Goal: Transaction & Acquisition: Purchase product/service

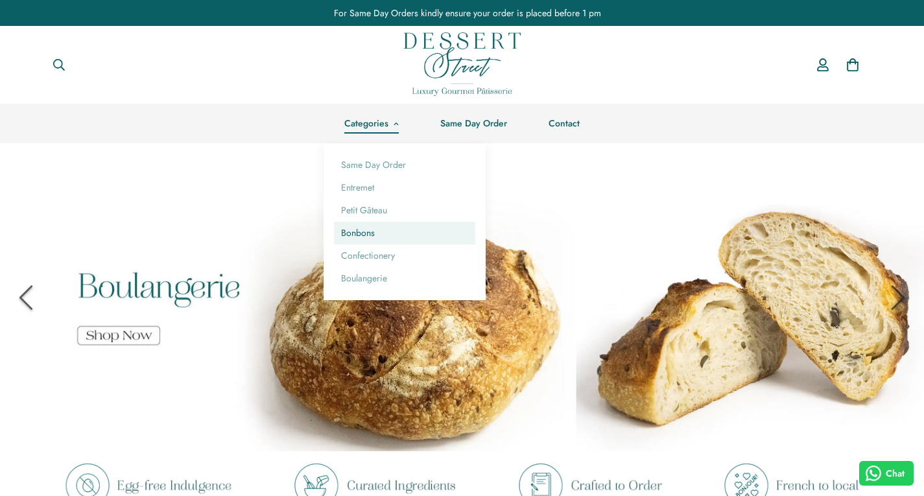
click at [363, 233] on link "Bonbons" at bounding box center [404, 233] width 141 height 23
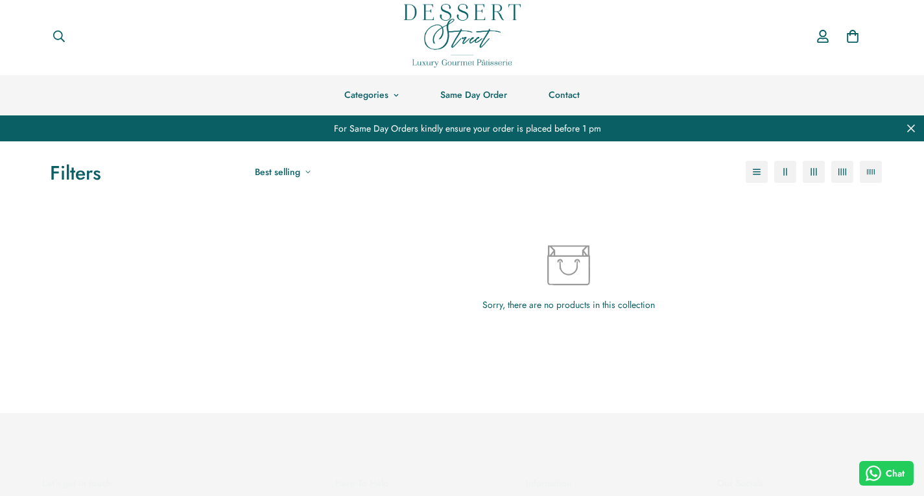
scroll to position [3, 0]
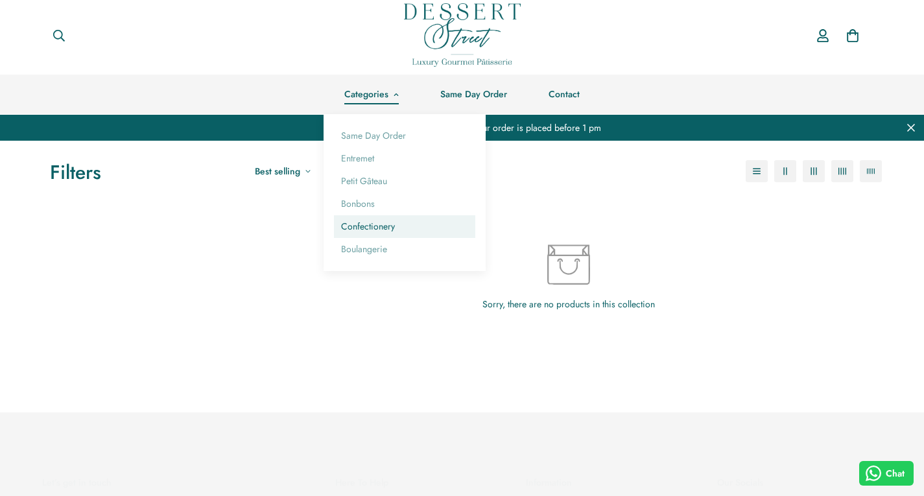
click at [362, 231] on link "Confectionery" at bounding box center [404, 226] width 141 height 23
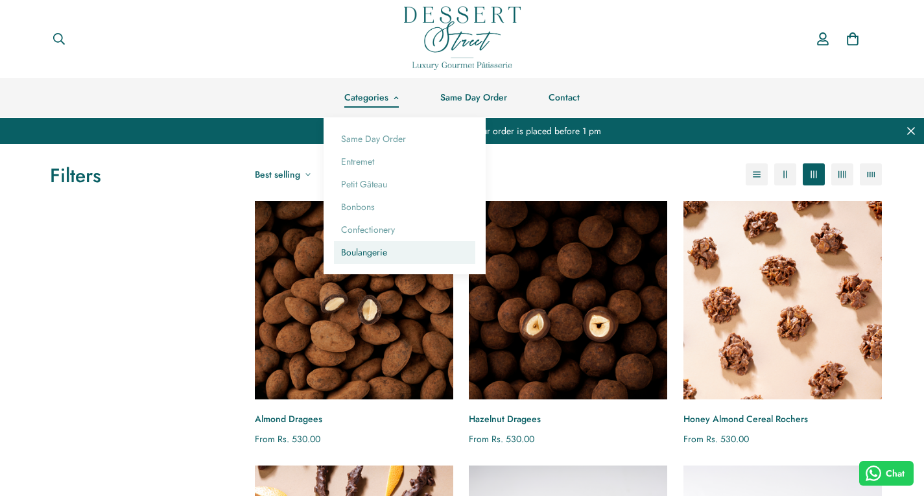
click at [374, 258] on link "Boulangerie" at bounding box center [404, 252] width 141 height 23
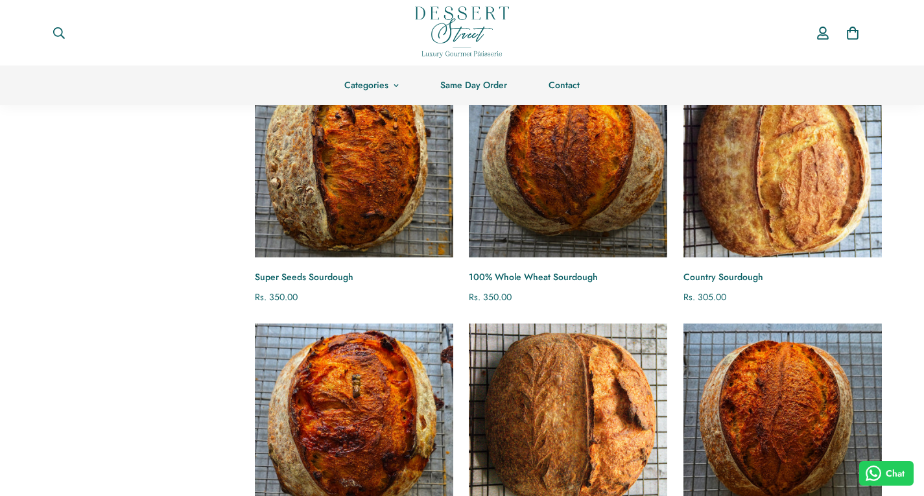
scroll to position [140, 0]
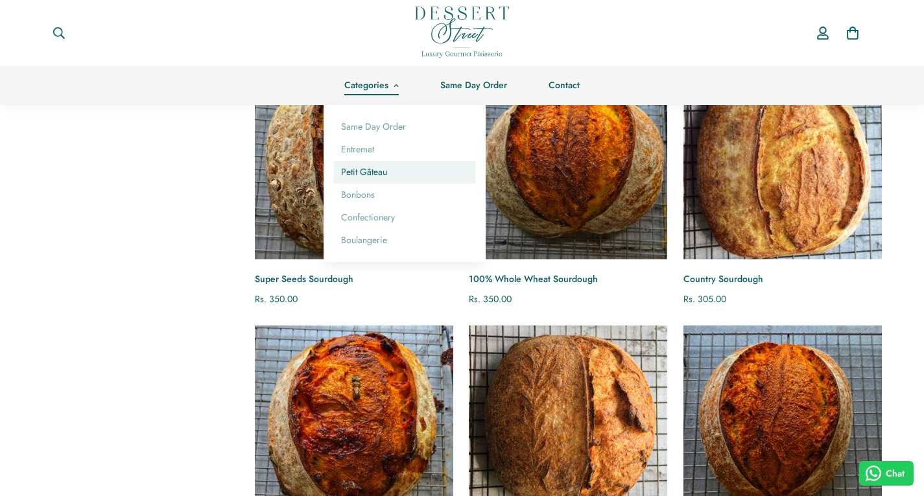
click at [363, 178] on link "Petit Gâteau" at bounding box center [404, 172] width 141 height 23
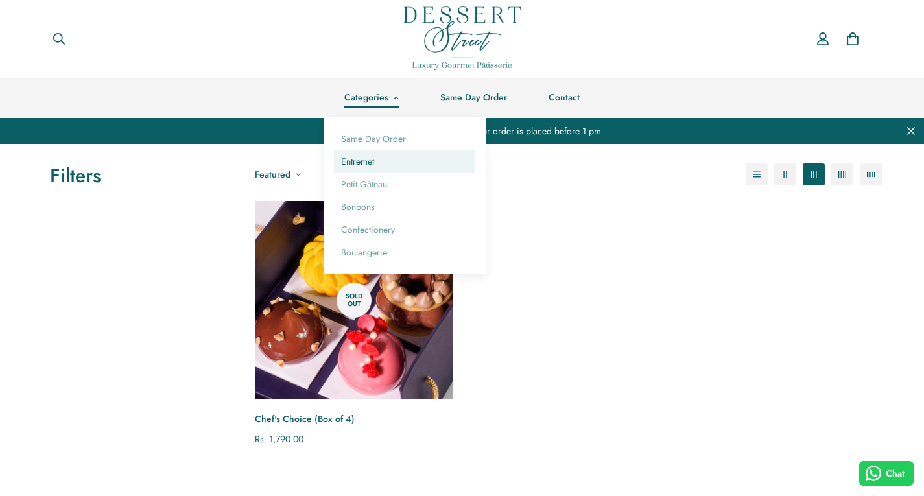
click at [364, 167] on link "Entremet" at bounding box center [404, 161] width 141 height 23
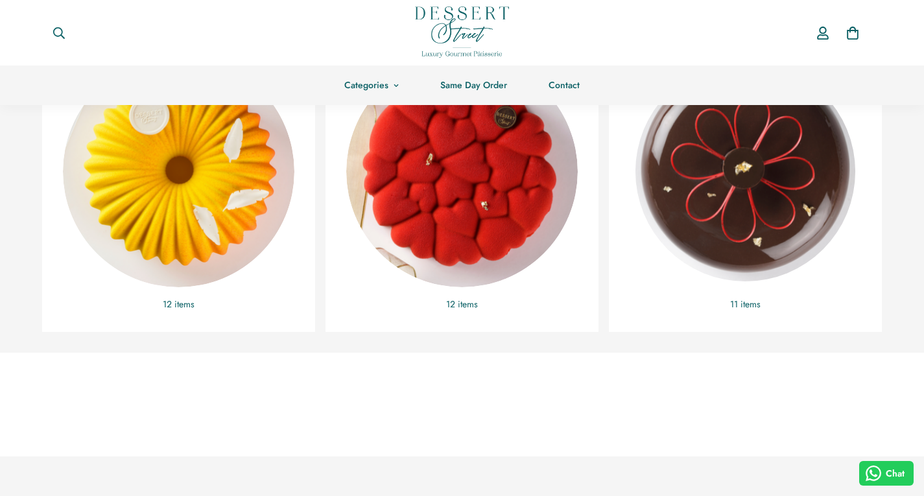
scroll to position [359, 0]
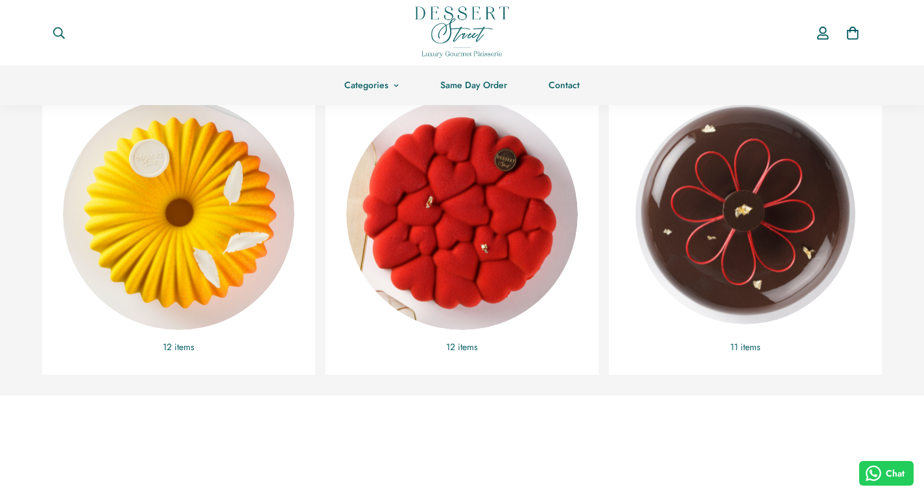
click at [766, 231] on img "Entremet 1/2kg" at bounding box center [745, 214] width 253 height 253
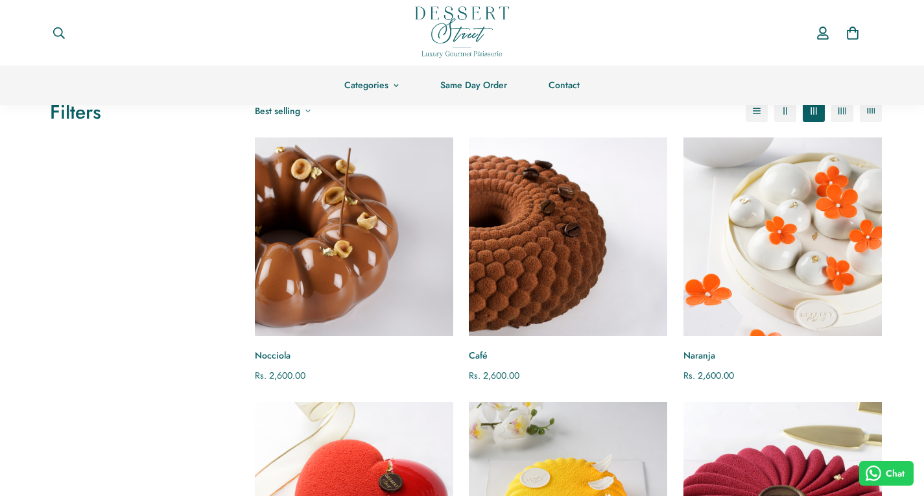
scroll to position [54, 0]
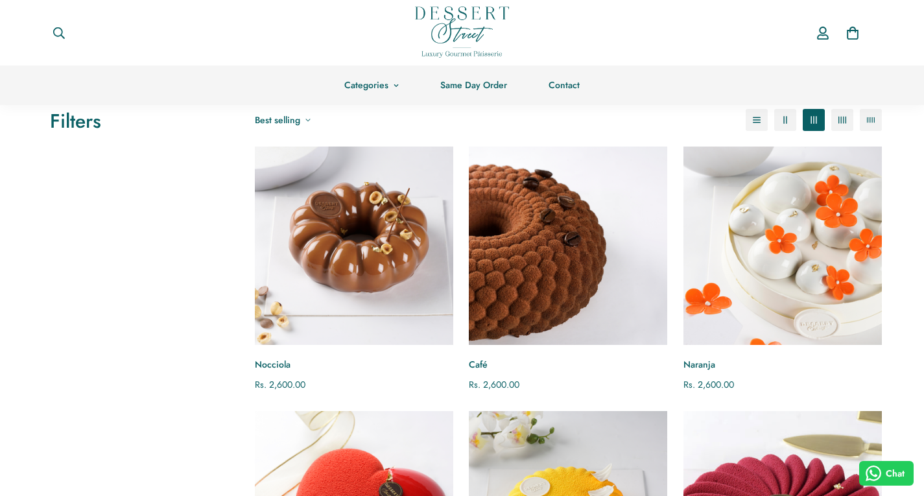
click at [355, 208] on img "Nocciola" at bounding box center [354, 246] width 219 height 219
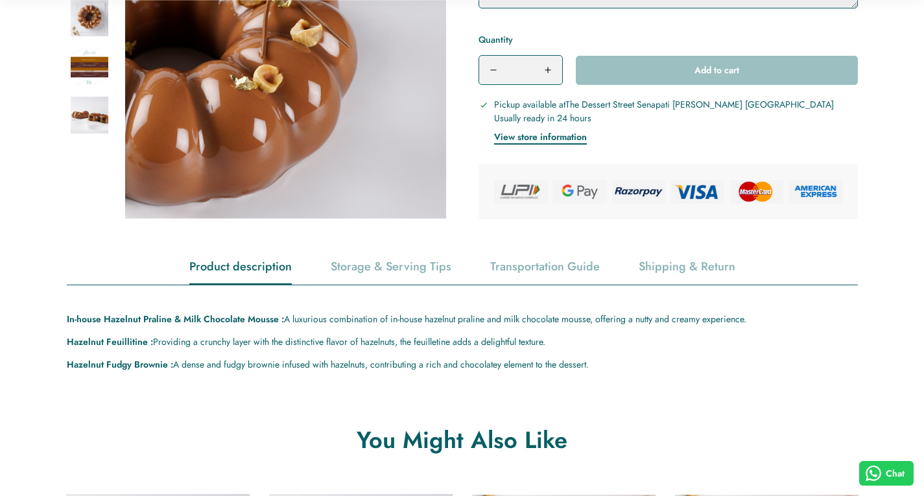
scroll to position [536, 0]
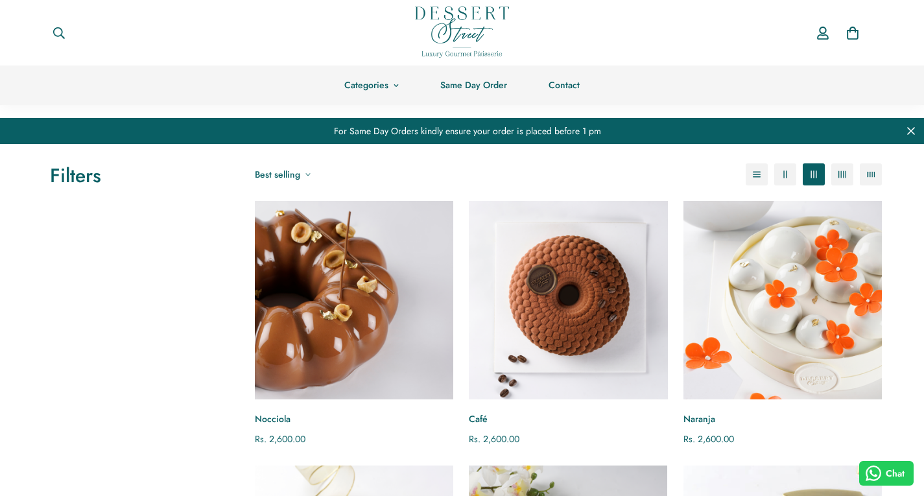
scroll to position [54, 0]
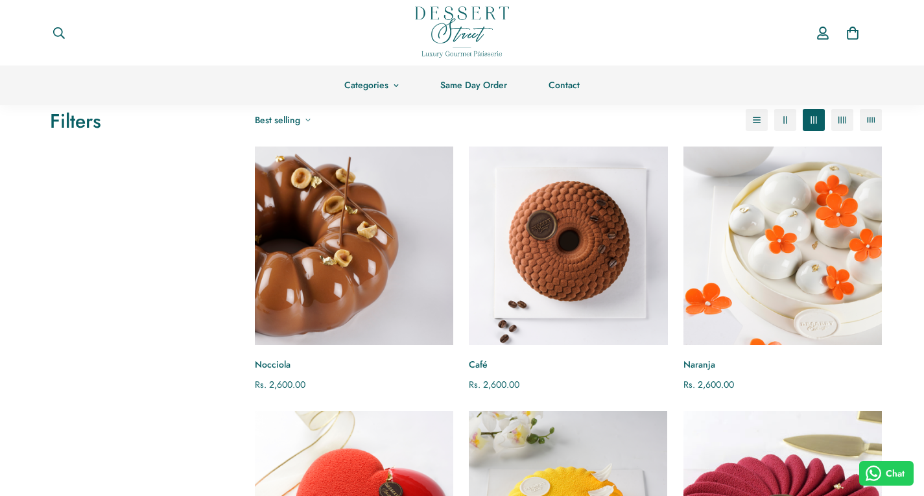
click at [590, 269] on img "Café" at bounding box center [568, 246] width 219 height 219
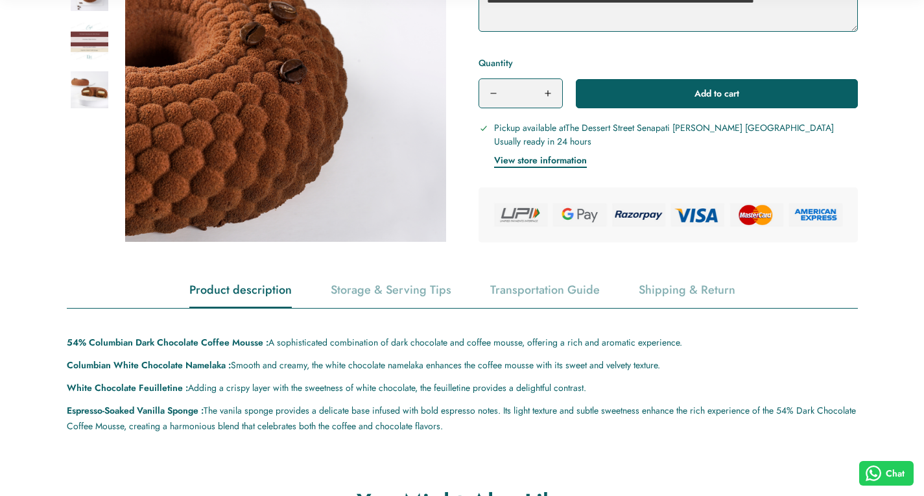
scroll to position [548, 0]
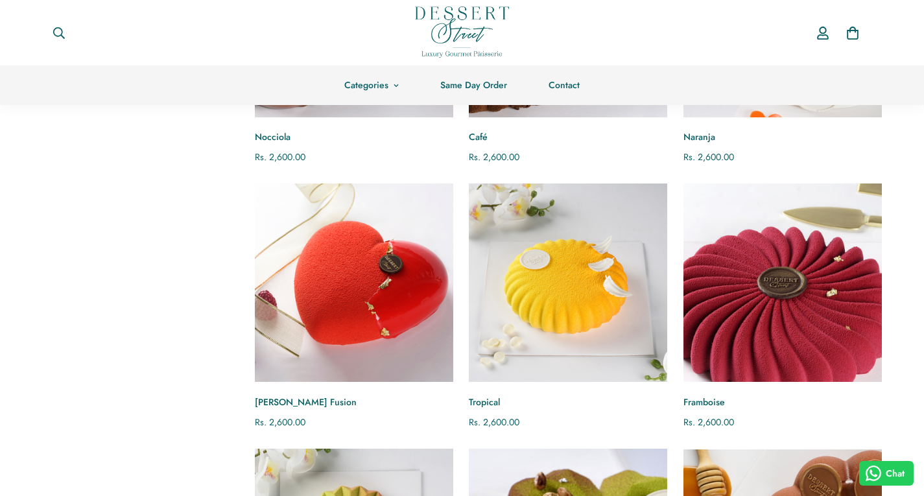
scroll to position [271, 0]
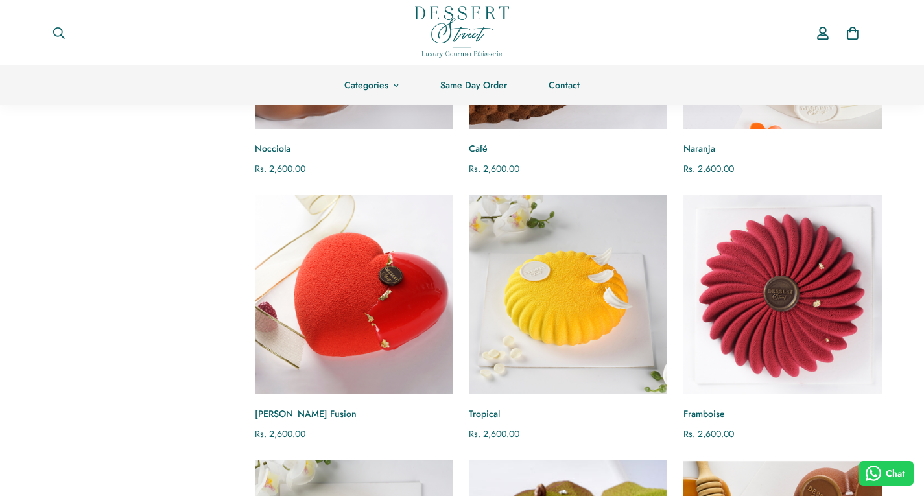
click at [826, 293] on img "Framboise" at bounding box center [782, 295] width 219 height 219
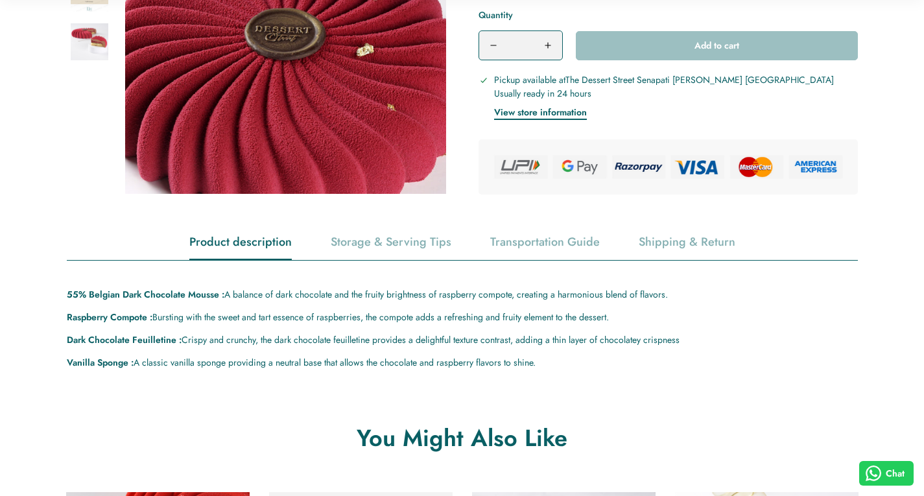
scroll to position [680, 0]
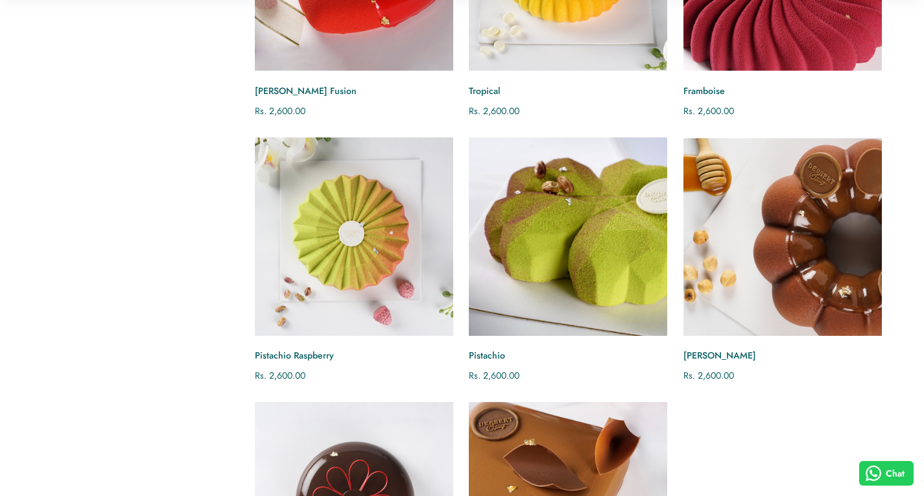
scroll to position [596, 0]
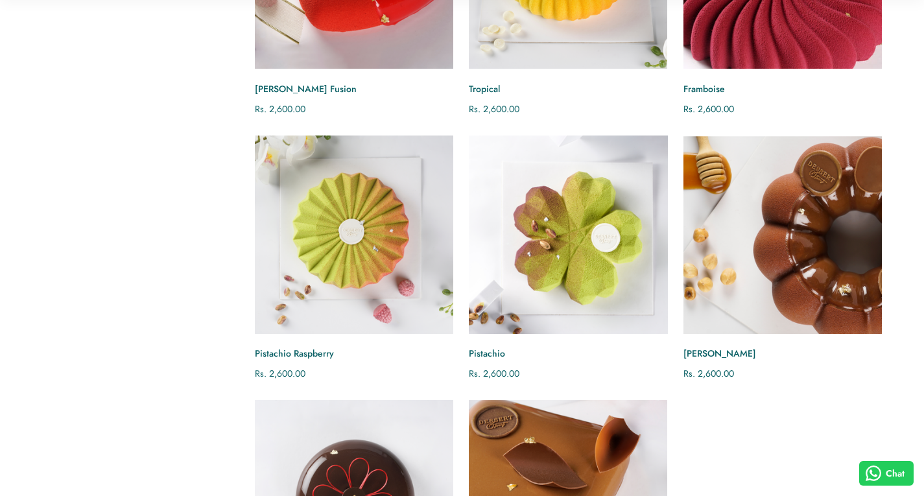
click at [563, 209] on img "Pistachio" at bounding box center [568, 234] width 219 height 219
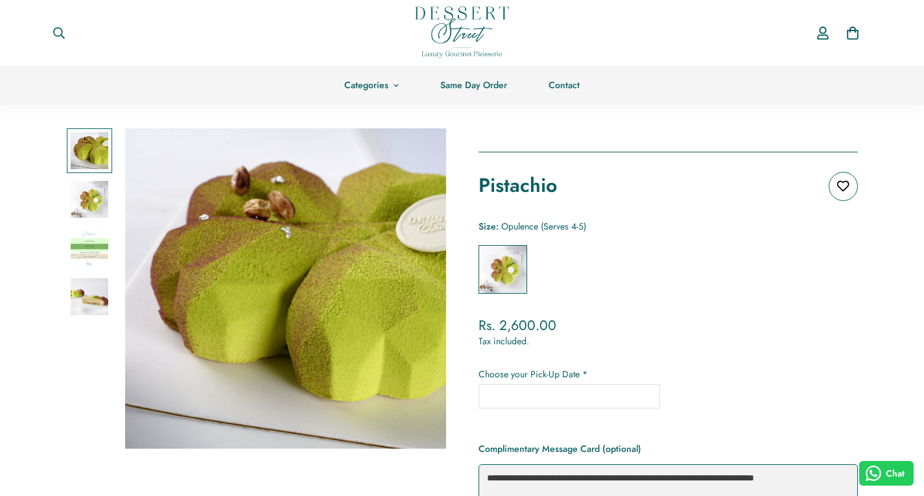
scroll to position [35, 0]
click at [84, 198] on img at bounding box center [90, 199] width 38 height 38
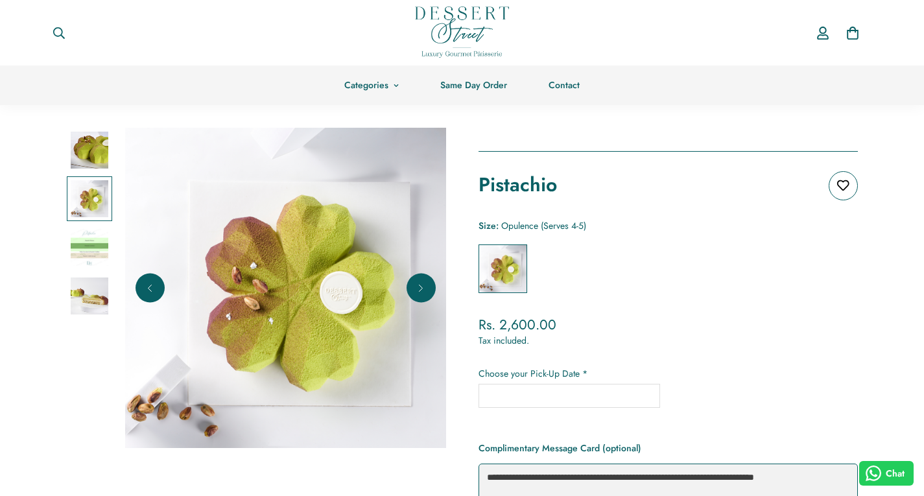
click at [93, 285] on img at bounding box center [90, 297] width 38 height 38
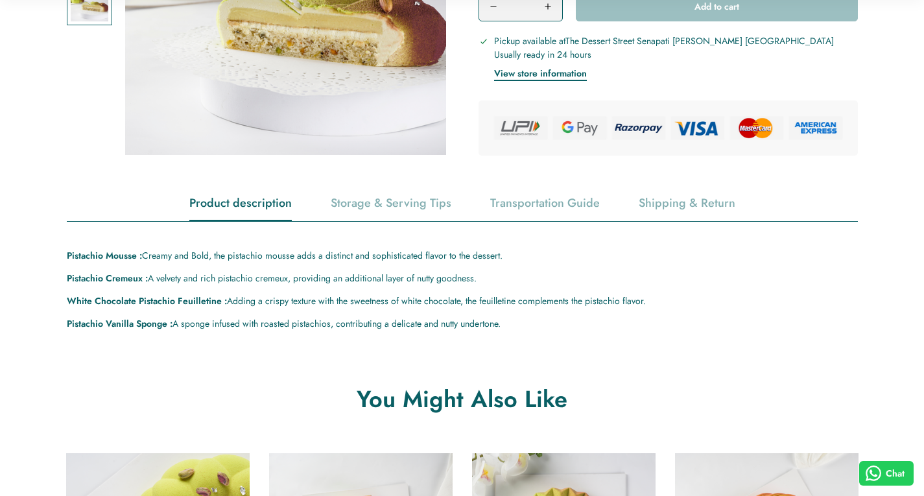
scroll to position [601, 0]
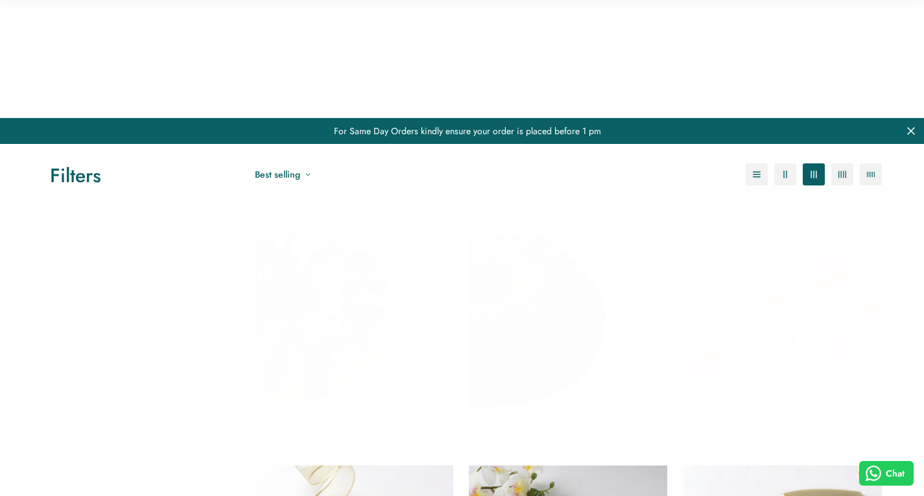
scroll to position [597, 0]
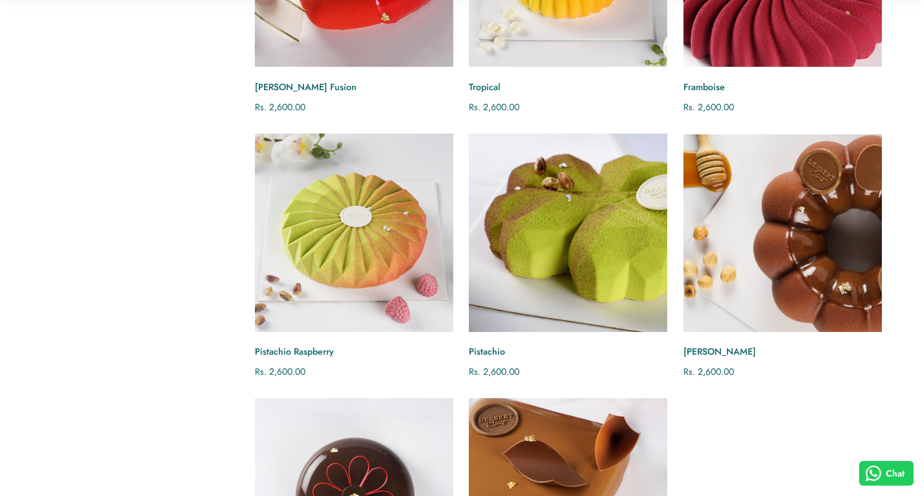
click at [287, 272] on img "Pistachio Raspberry" at bounding box center [354, 232] width 219 height 219
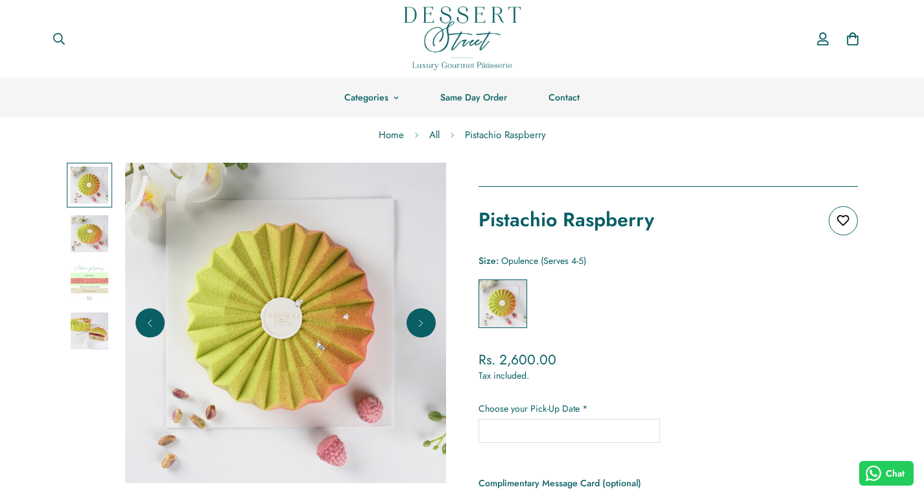
click at [91, 333] on img at bounding box center [90, 332] width 38 height 38
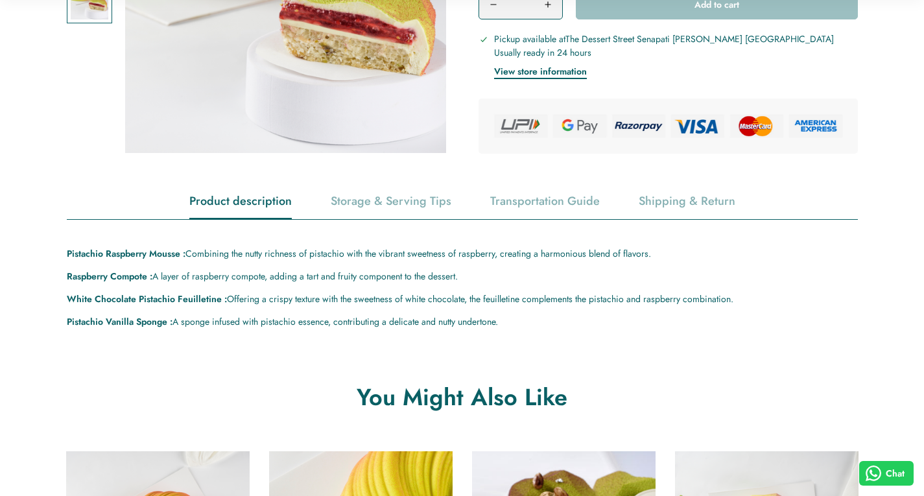
scroll to position [617, 0]
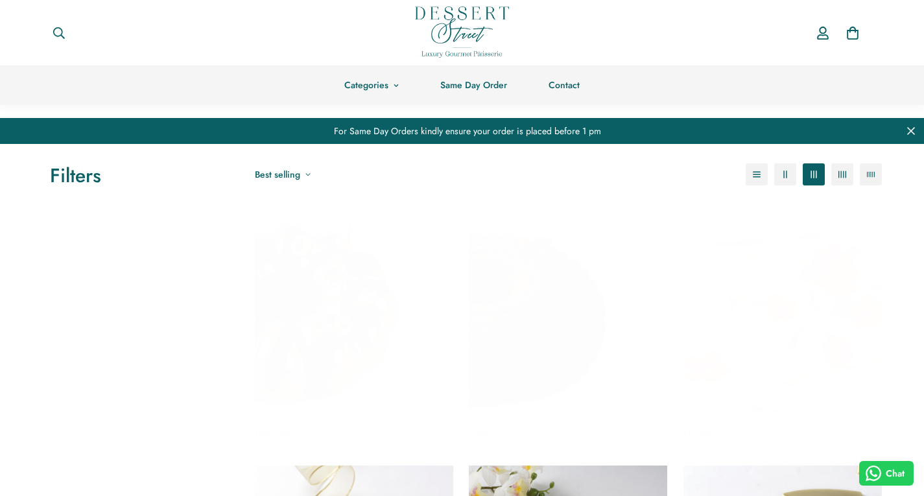
scroll to position [597, 0]
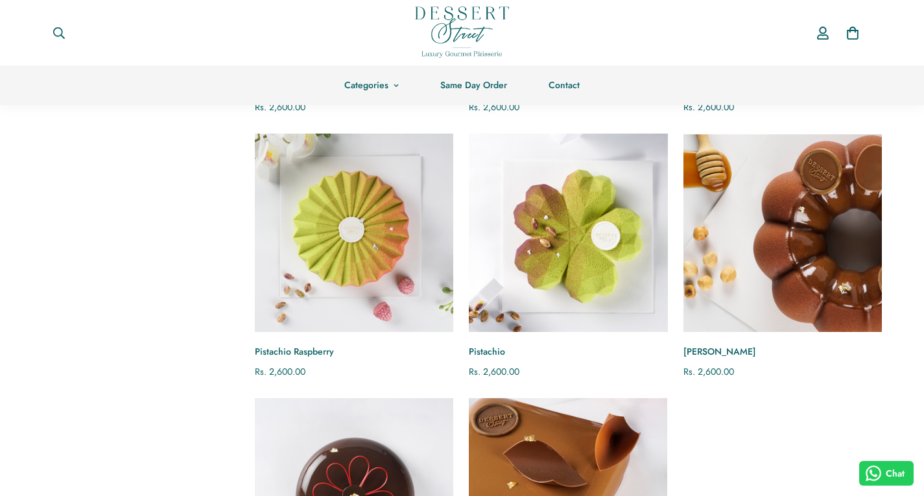
click at [560, 258] on img "Pistachio" at bounding box center [568, 232] width 219 height 219
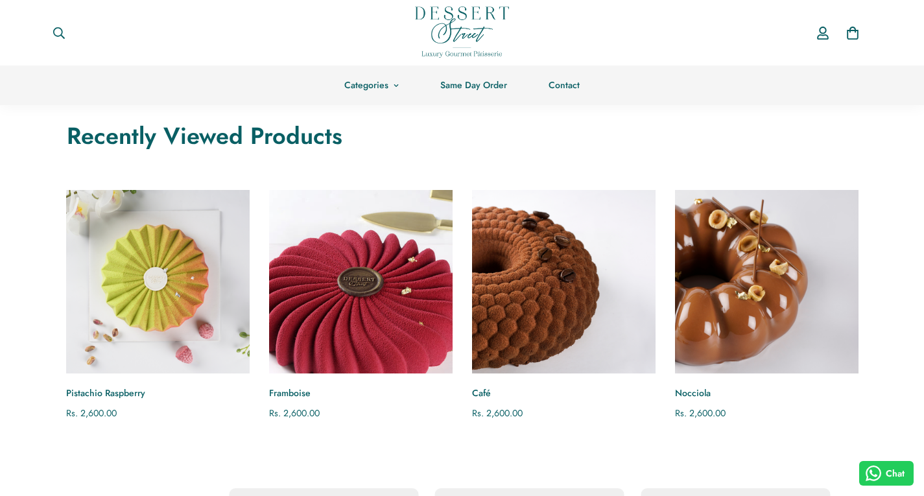
scroll to position [1214, 0]
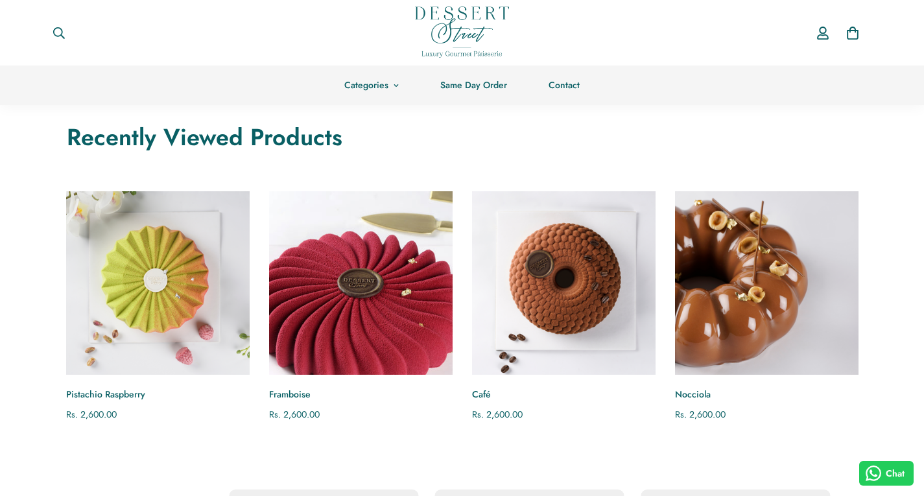
click at [631, 289] on img "Café" at bounding box center [564, 283] width 202 height 202
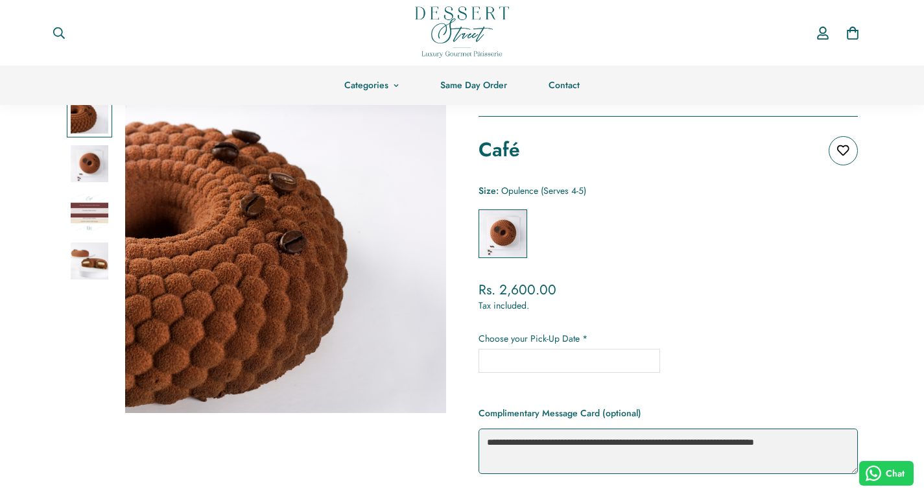
scroll to position [71, 0]
click at [84, 263] on img at bounding box center [90, 261] width 38 height 38
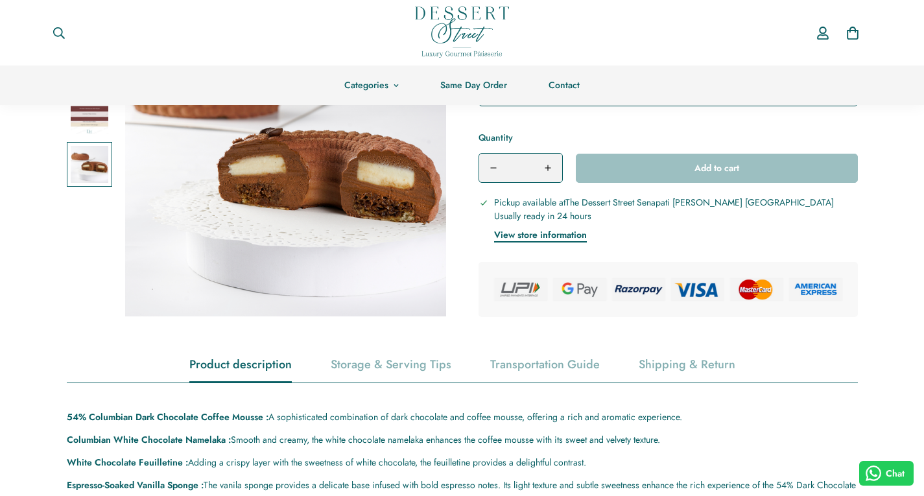
scroll to position [426, 0]
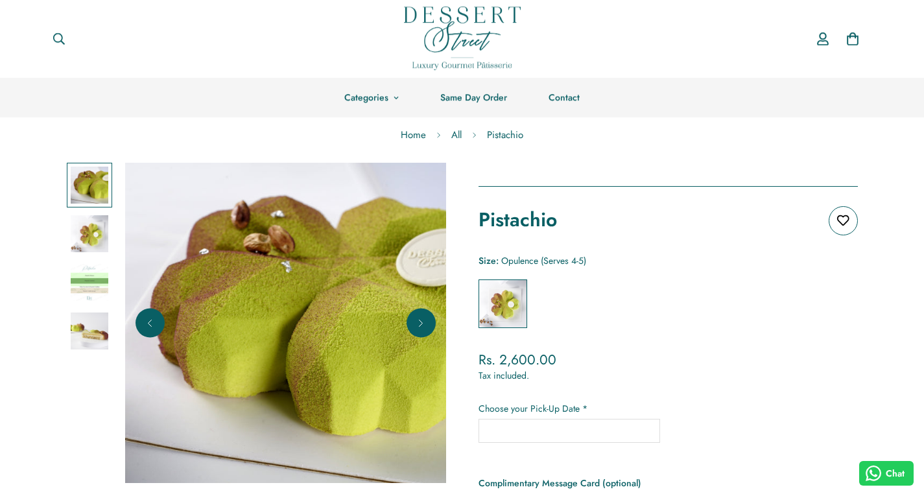
click at [95, 319] on img at bounding box center [90, 332] width 38 height 38
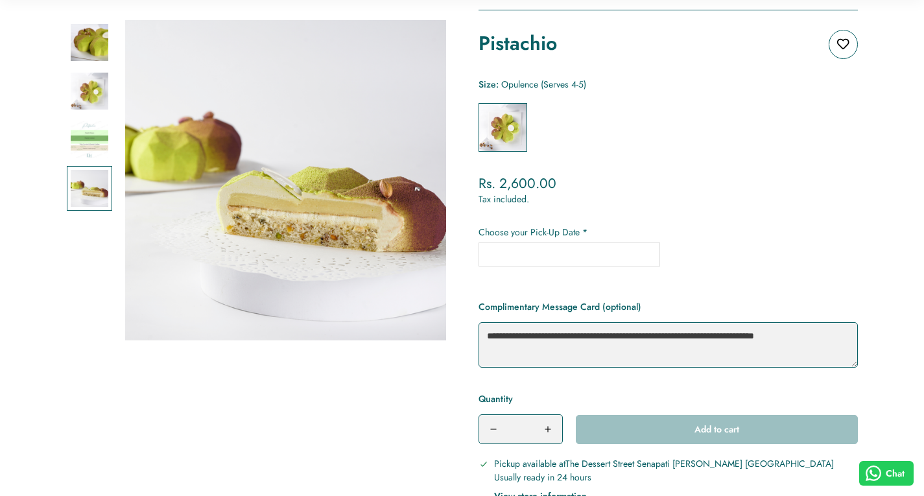
scroll to position [180, 0]
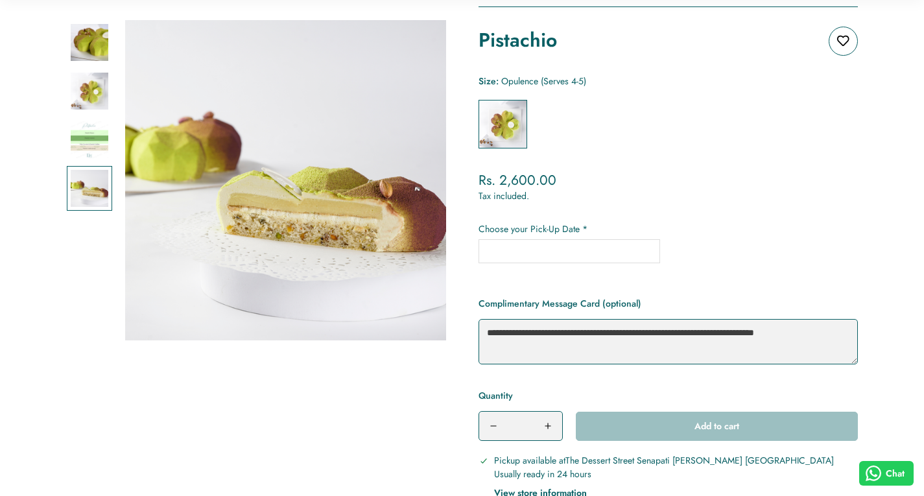
click at [564, 256] on input "text" at bounding box center [570, 251] width 182 height 24
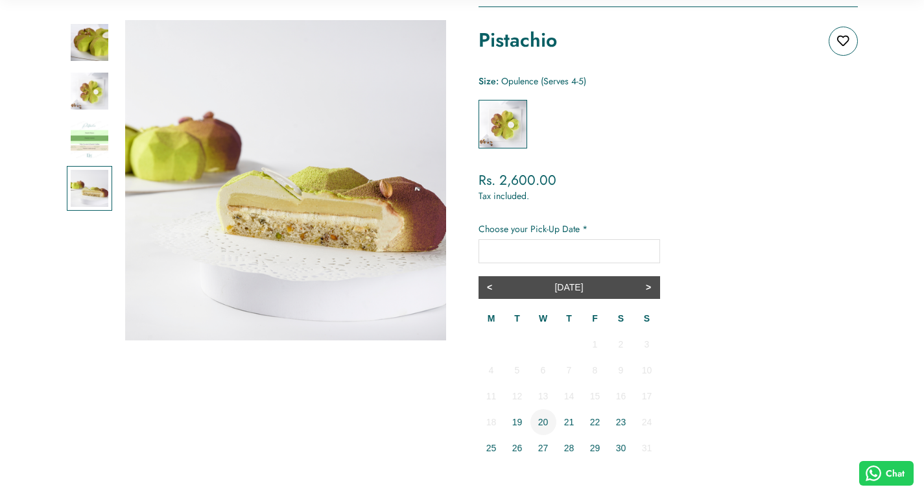
click at [544, 418] on span "20" at bounding box center [543, 422] width 10 height 10
type input "**********"
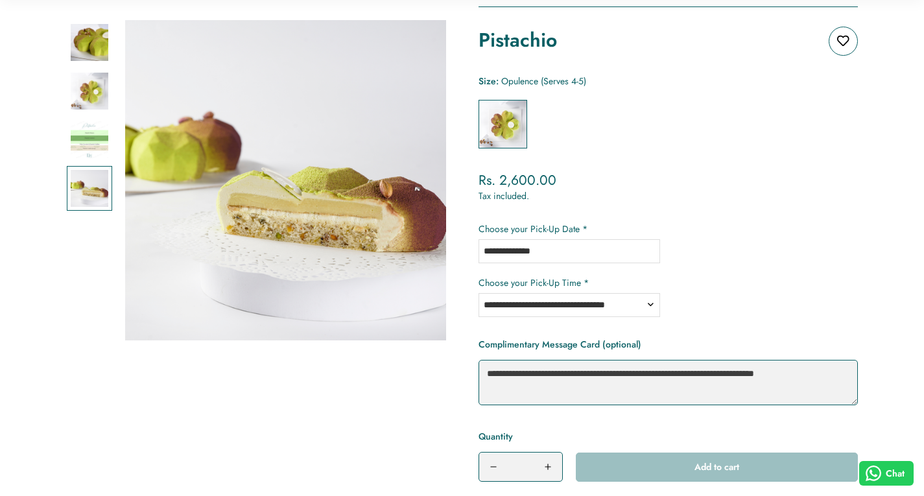
click at [558, 307] on select "**********" at bounding box center [570, 305] width 182 height 24
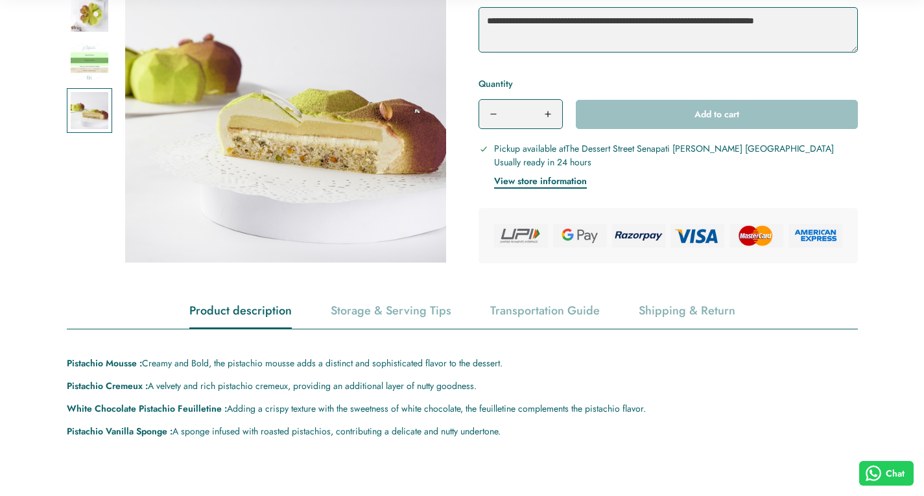
scroll to position [533, 0]
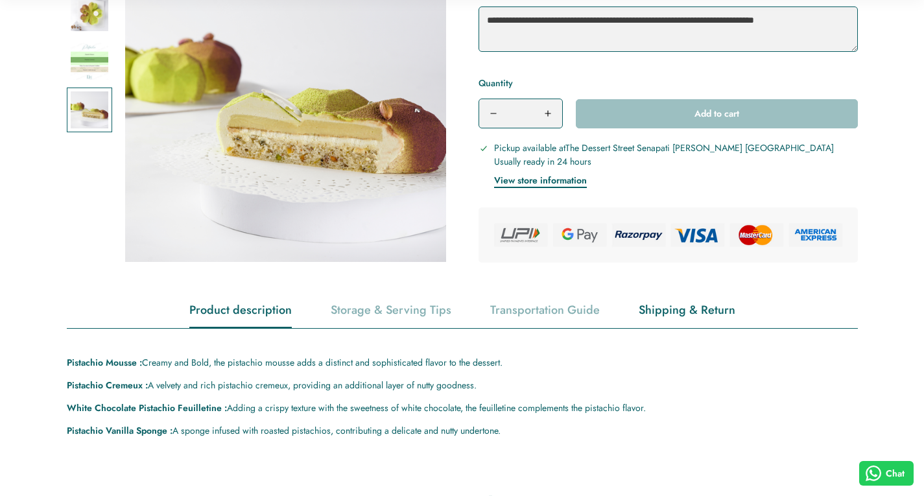
click at [697, 307] on div "Shipping & Return" at bounding box center [687, 310] width 97 height 33
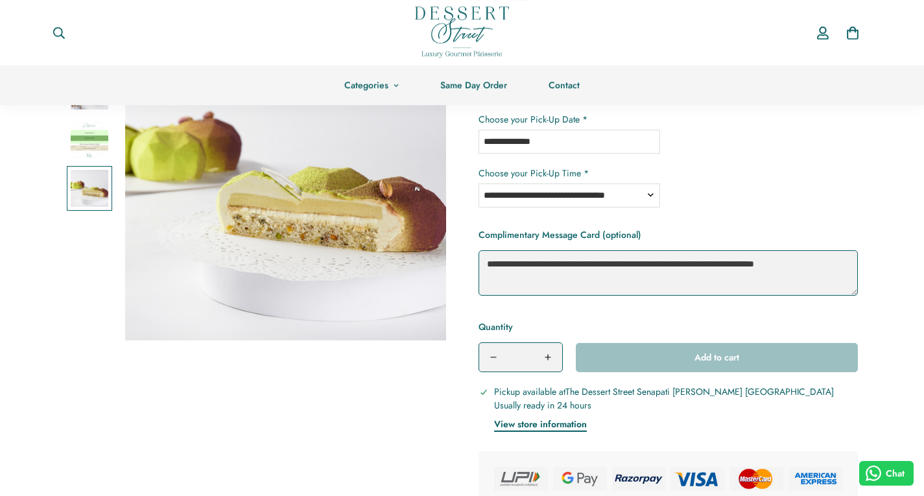
scroll to position [142, 0]
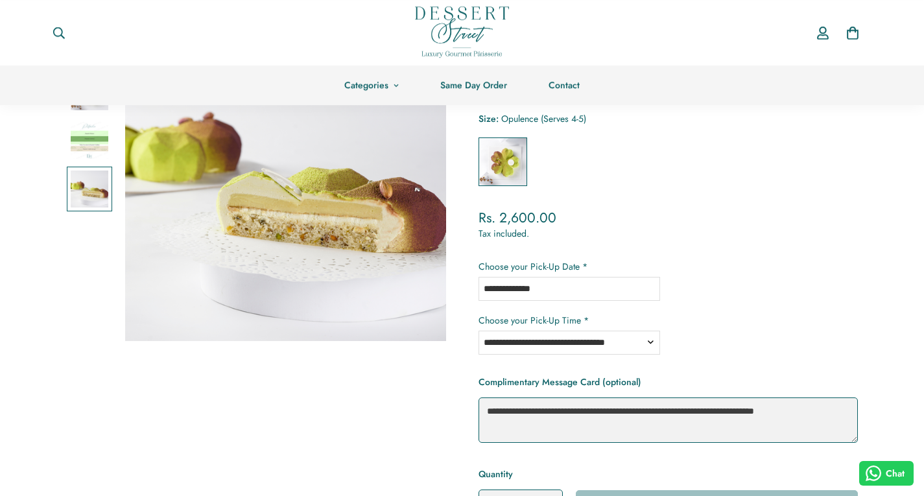
click at [524, 343] on select "**********" at bounding box center [570, 343] width 182 height 24
select select "**********"
click at [479, 331] on select "**********" at bounding box center [570, 343] width 182 height 24
click at [701, 343] on div "**********" at bounding box center [668, 334] width 379 height 41
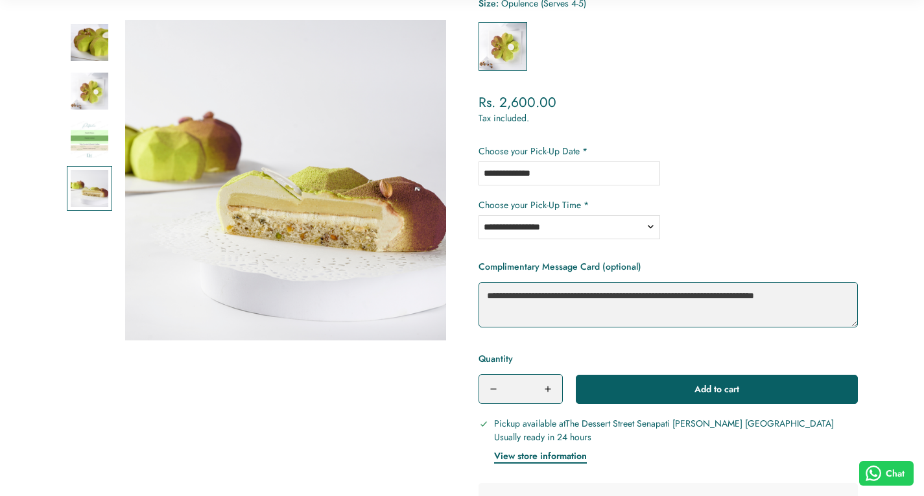
scroll to position [258, 0]
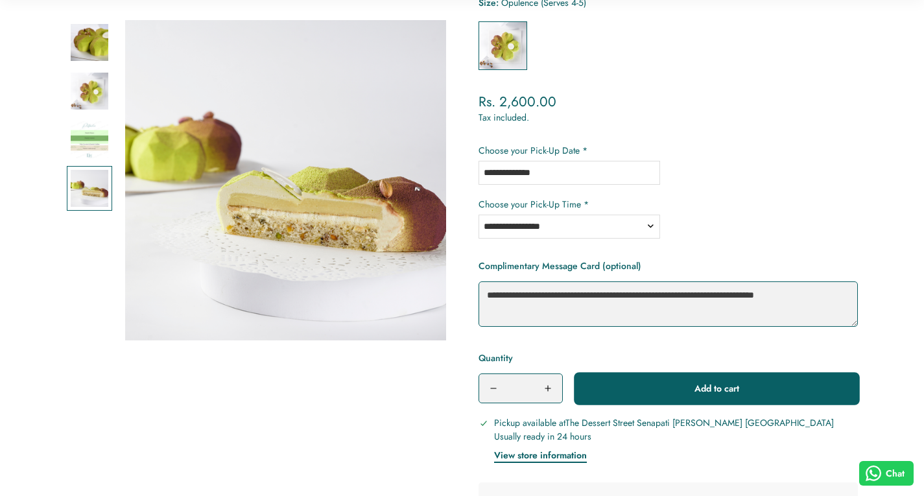
click at [701, 398] on button "Add to cart" at bounding box center [717, 388] width 282 height 29
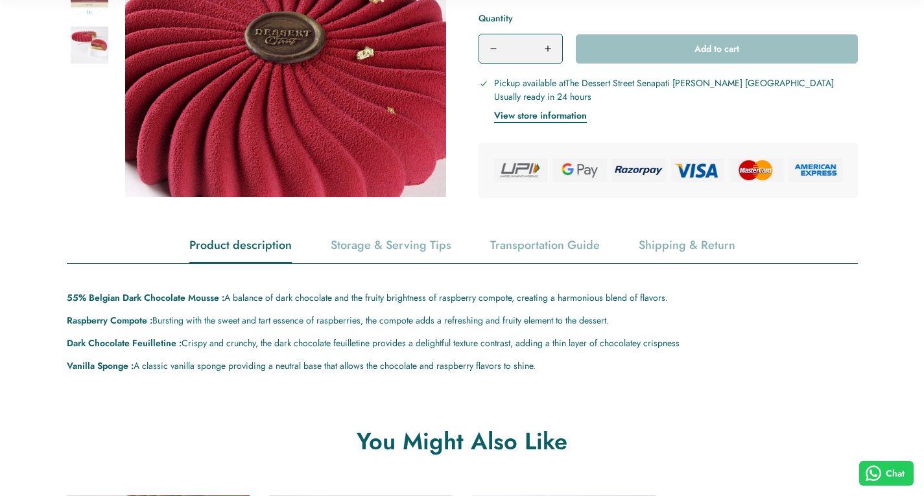
scroll to position [580, 0]
